Goal: Task Accomplishment & Management: Manage account settings

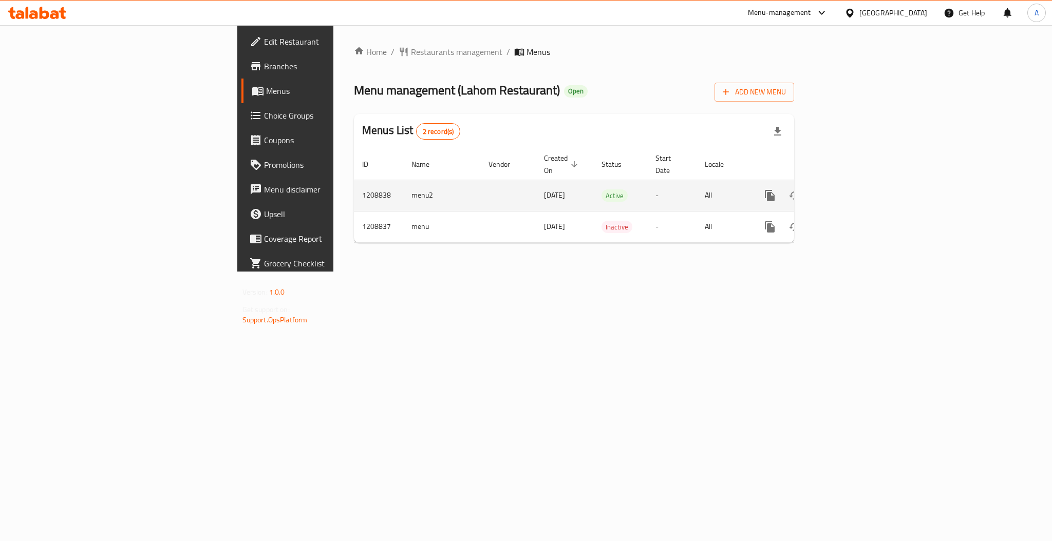
click at [848, 191] on icon "enhanced table" at bounding box center [843, 195] width 9 height 9
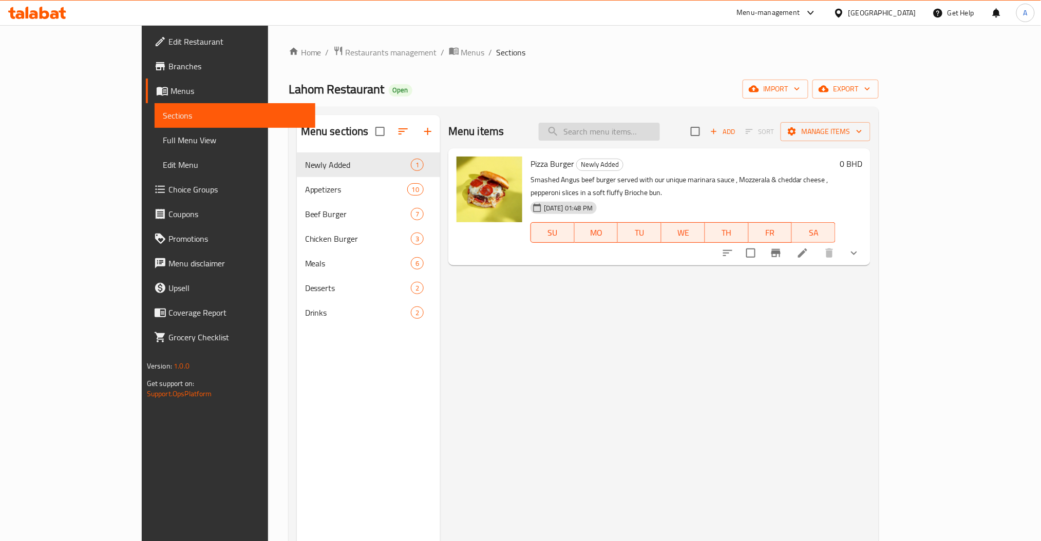
click at [657, 136] on input "search" at bounding box center [599, 132] width 121 height 18
paste input "Basic Fries Regular Size"
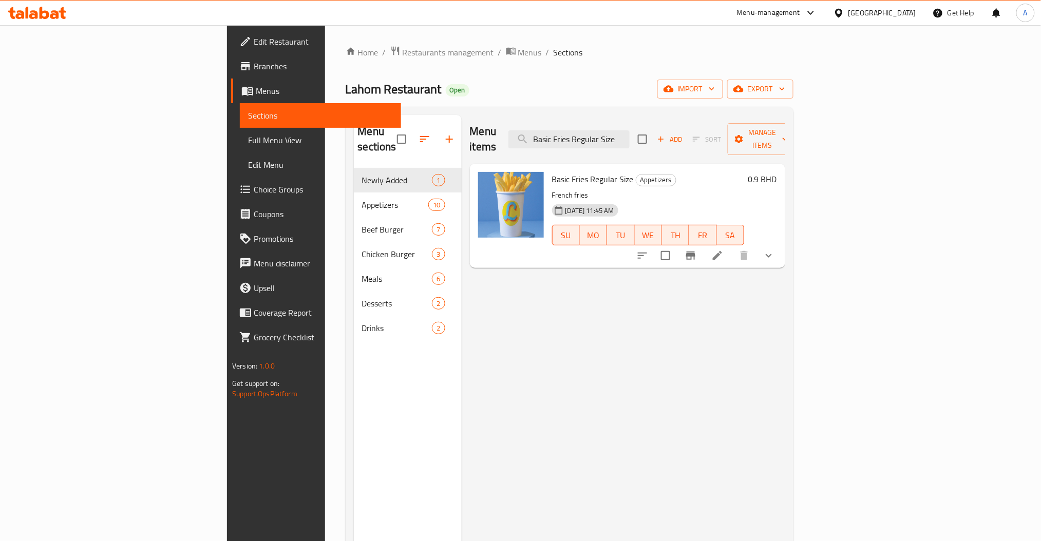
click at [680, 121] on div "Menu items Basic Fries Regular Size Add Sort Manage items" at bounding box center [627, 139] width 315 height 49
click at [680, 126] on div "Menu items Basic Fries Regular Size Add Sort Manage items" at bounding box center [627, 139] width 315 height 49
click at [629, 130] on input "Basic Fries Regular Size" at bounding box center [568, 139] width 121 height 18
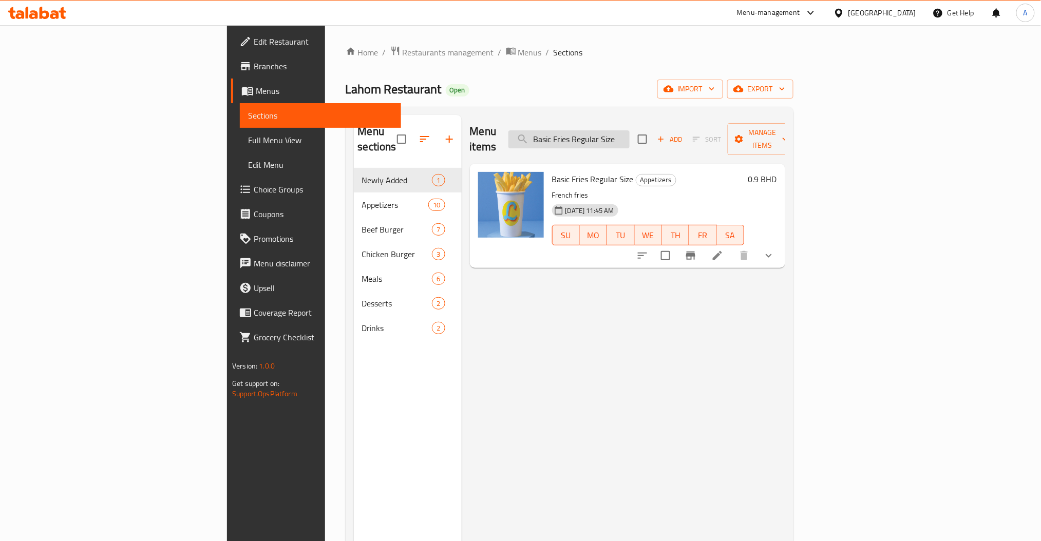
click at [629, 130] on input "Basic Fries Regular Size" at bounding box center [568, 139] width 121 height 18
paste input "Classic Lahom spicy"
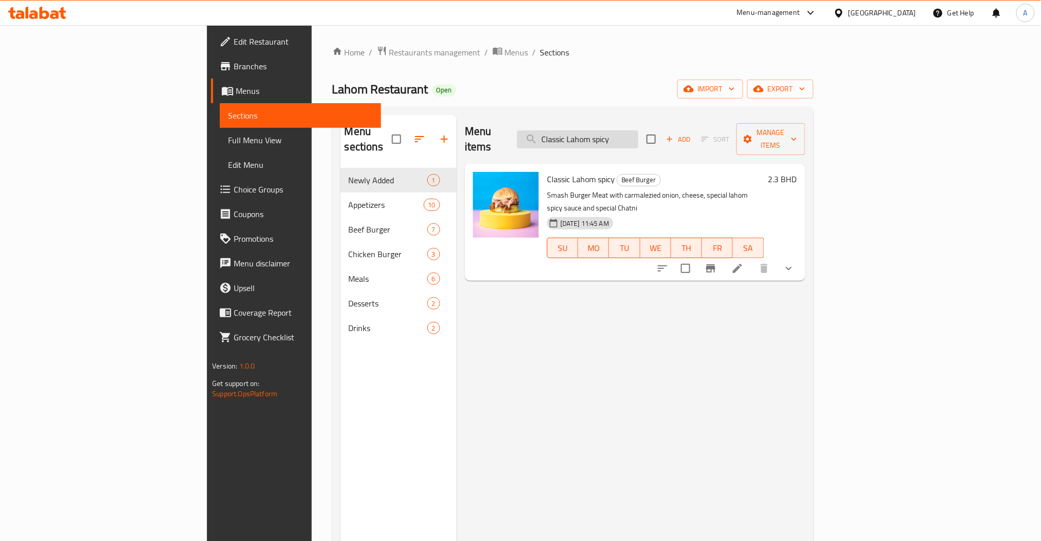
click at [638, 130] on input "Classic Lahom spicy" at bounding box center [577, 139] width 121 height 18
paste input "Regular size"
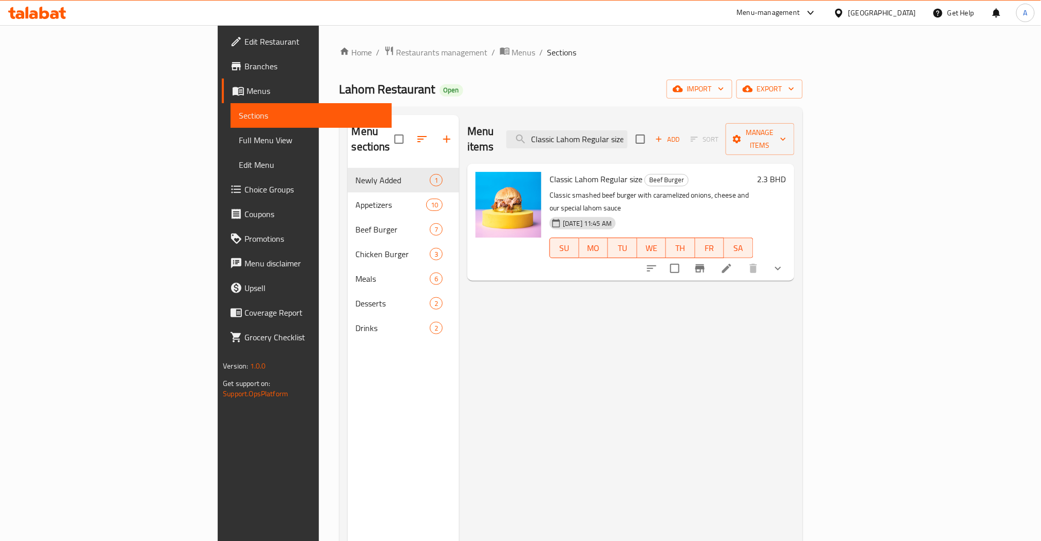
type input "Classic Lahom Regular size"
click at [790, 256] on button "show more" at bounding box center [778, 268] width 25 height 25
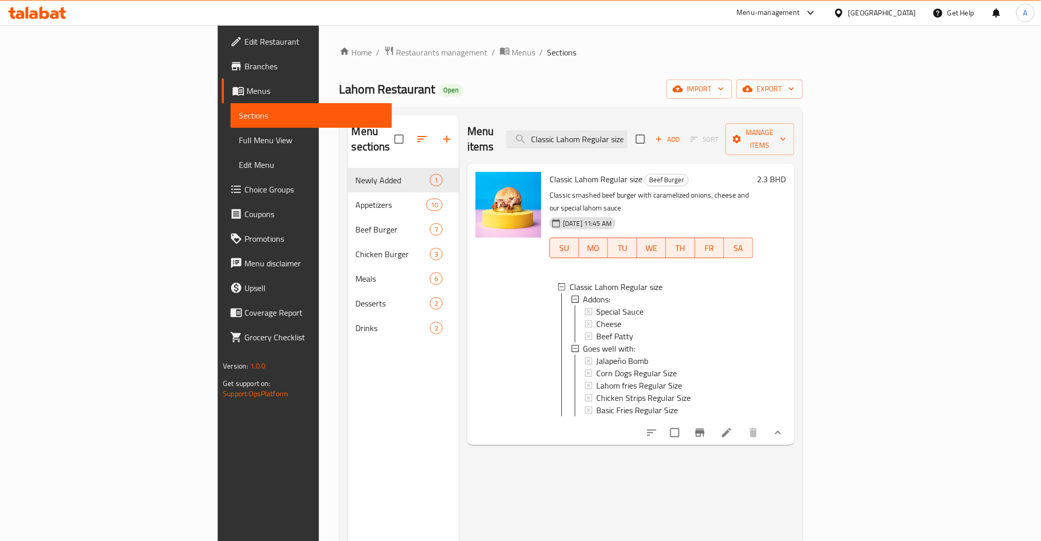
scroll to position [1, 0]
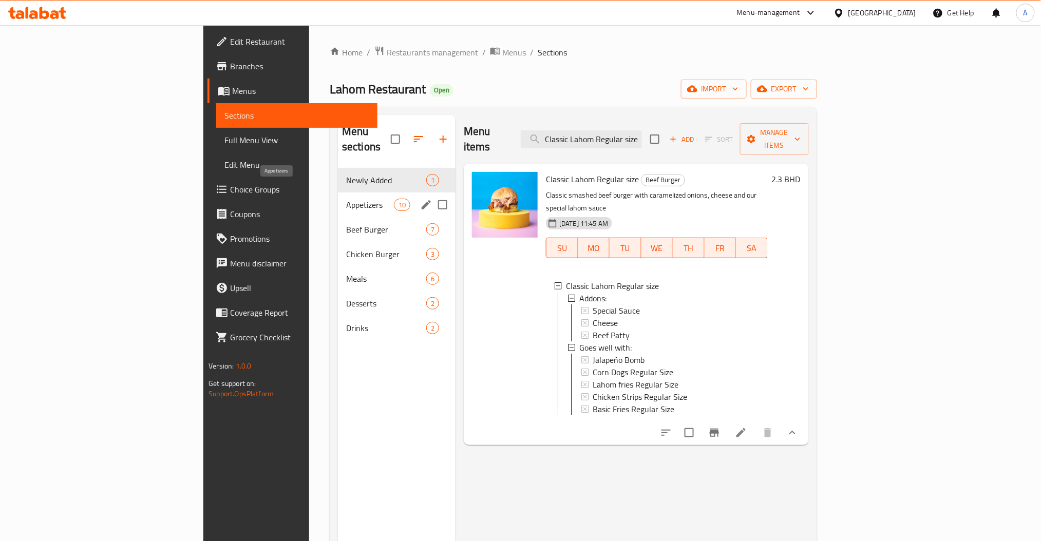
click at [346, 199] on span "Appetizers" at bounding box center [370, 205] width 48 height 12
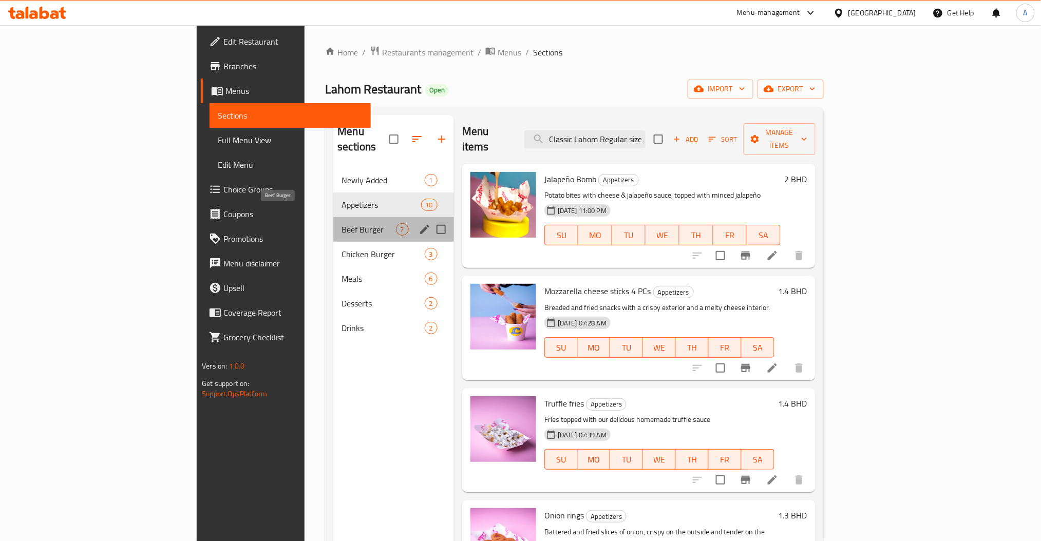
click at [341, 223] on span "Beef Burger" at bounding box center [368, 229] width 54 height 12
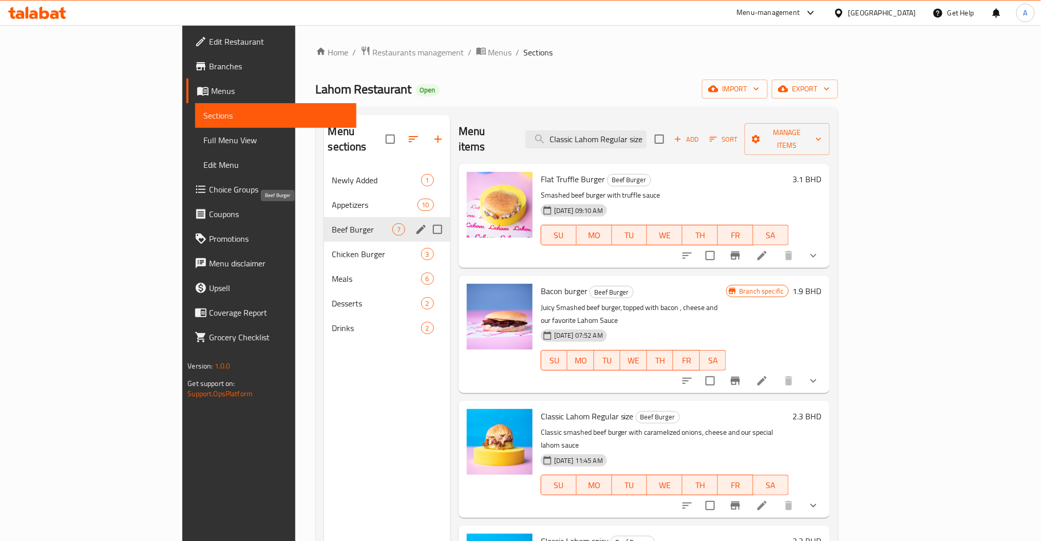
click at [324, 198] on div "Appetizers 10" at bounding box center [387, 205] width 126 height 25
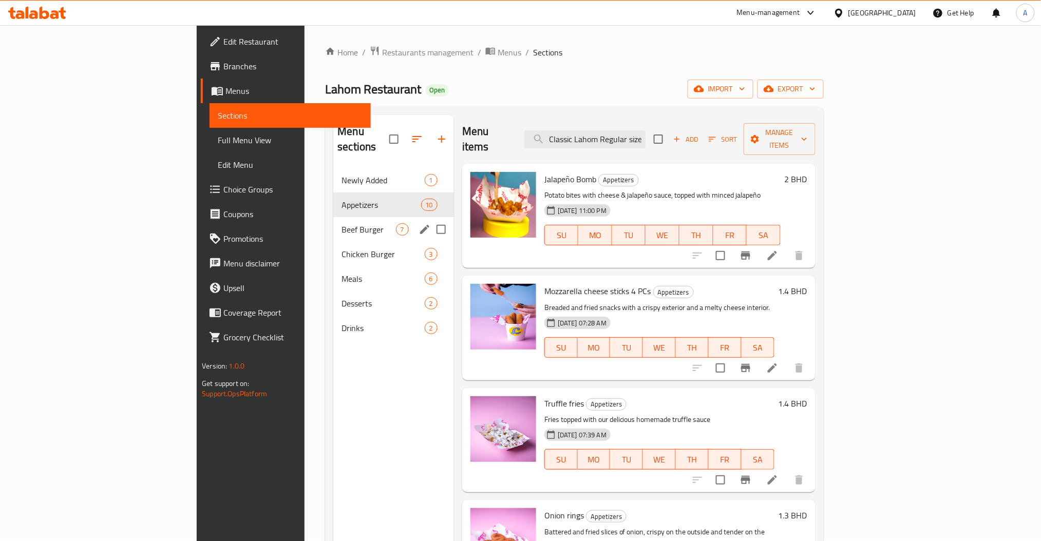
click at [341, 223] on span "Beef Burger" at bounding box center [368, 229] width 54 height 12
